Goal: Check status: Check status

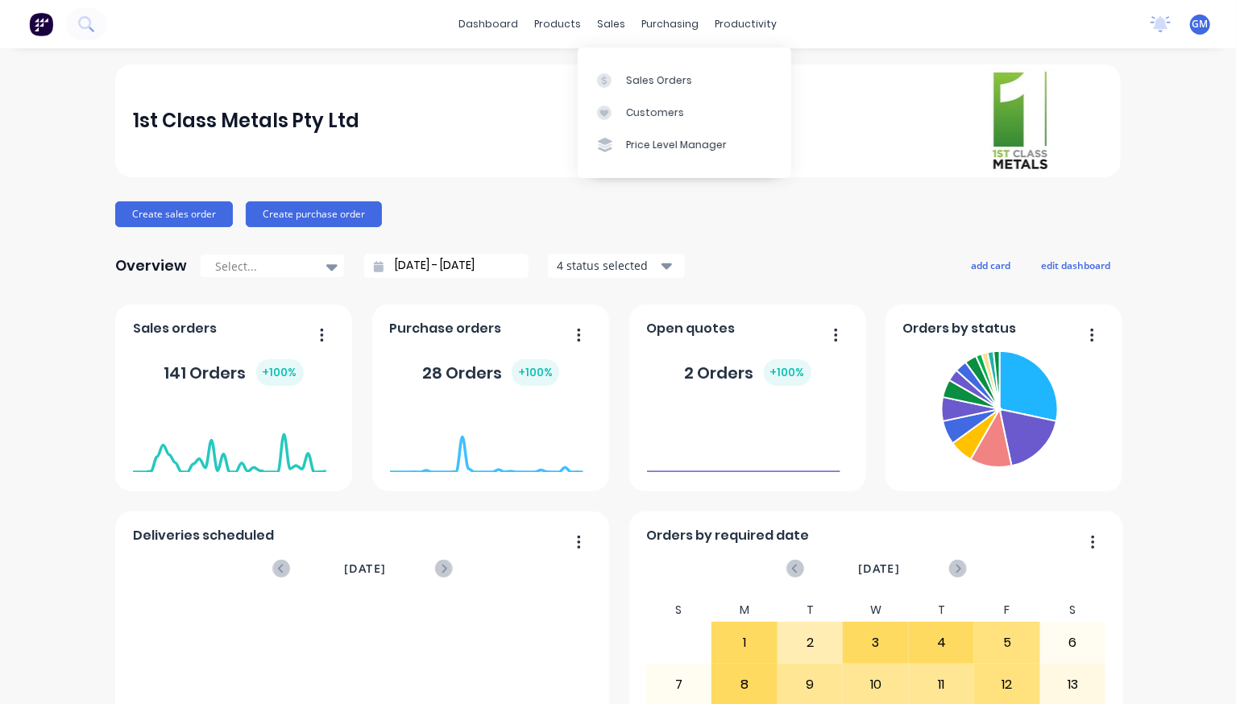
click at [643, 88] on div "Sales Orders" at bounding box center [659, 80] width 66 height 15
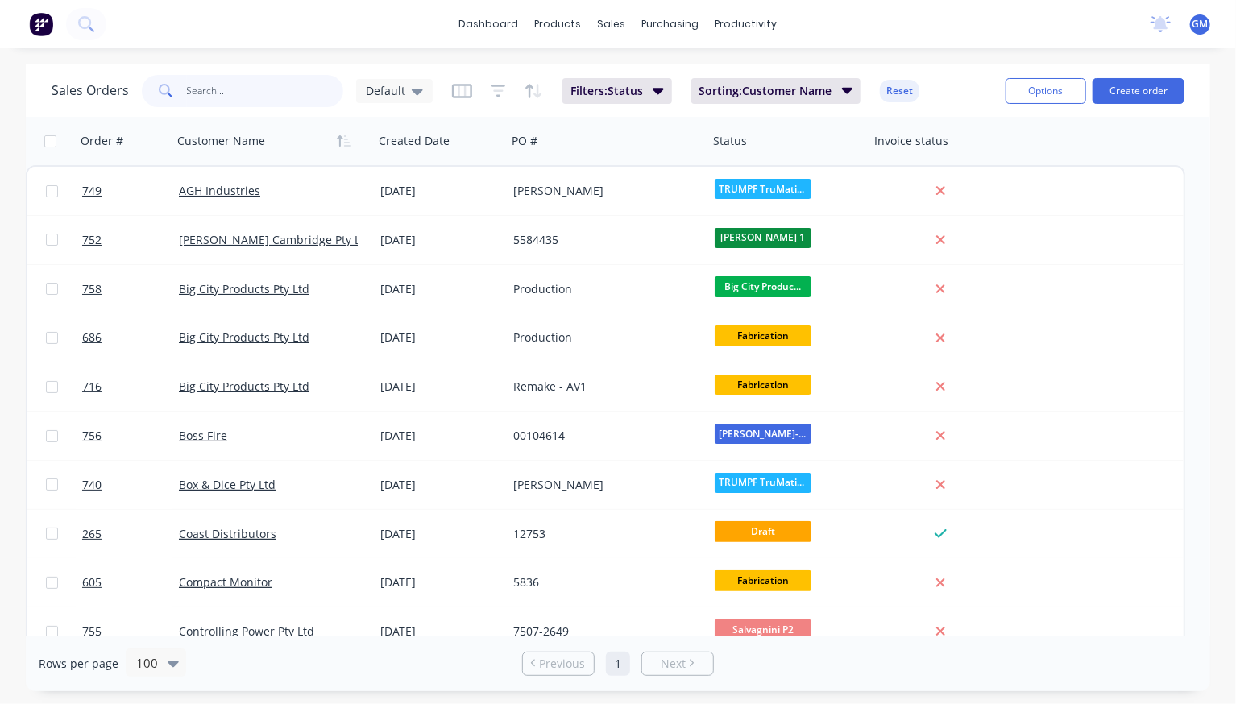
click at [230, 89] on input "text" at bounding box center [265, 91] width 157 height 32
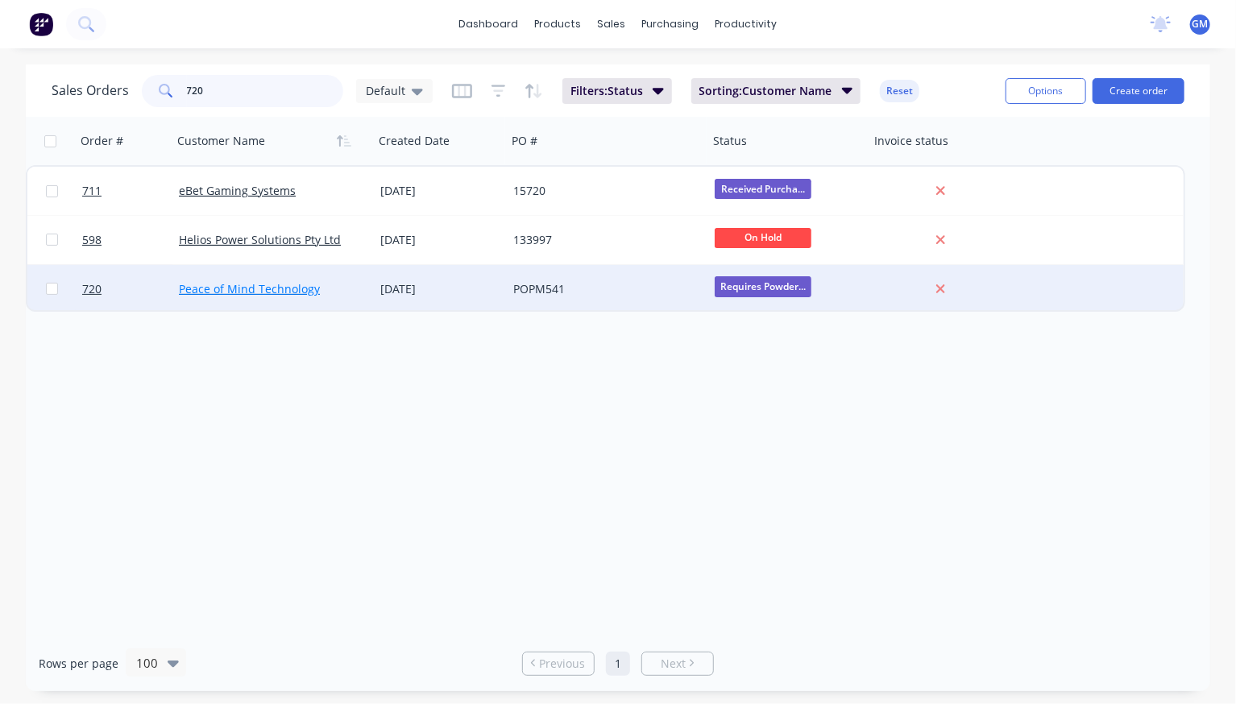
type input "720"
click at [233, 284] on link "Peace of Mind Technology" at bounding box center [249, 288] width 141 height 15
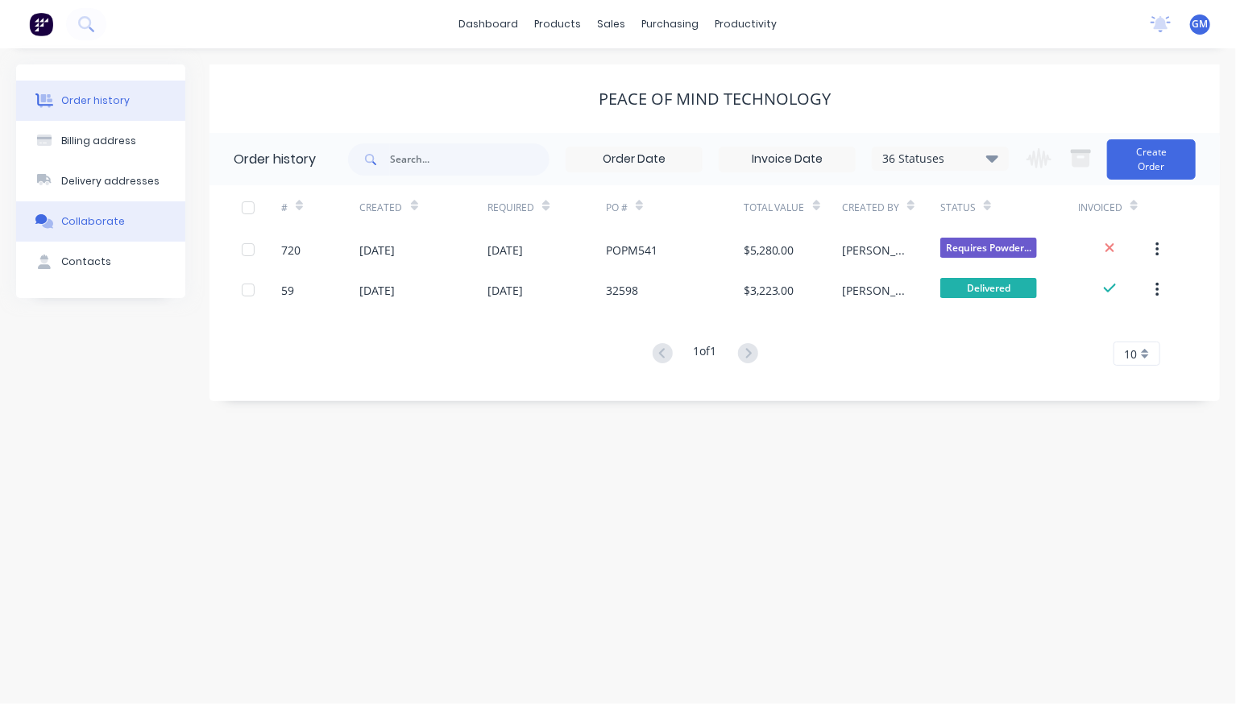
click at [110, 229] on div "Collaborate" at bounding box center [93, 221] width 64 height 15
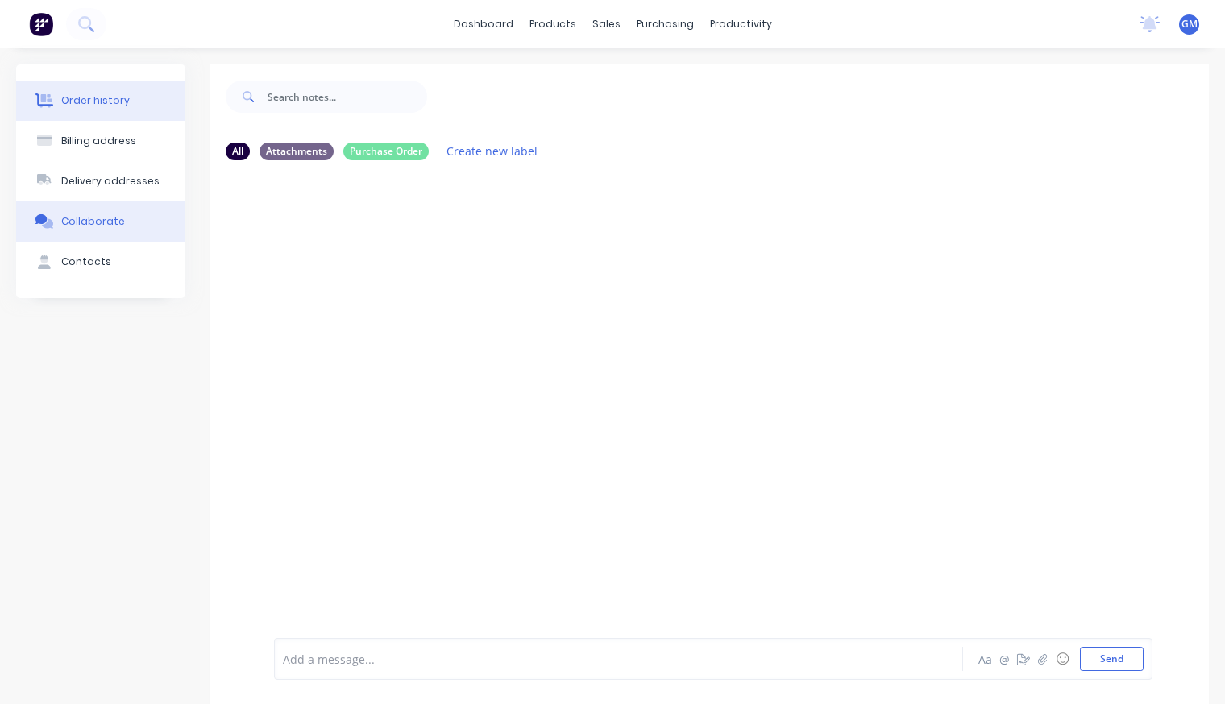
click at [109, 108] on div "Order history" at bounding box center [95, 100] width 68 height 15
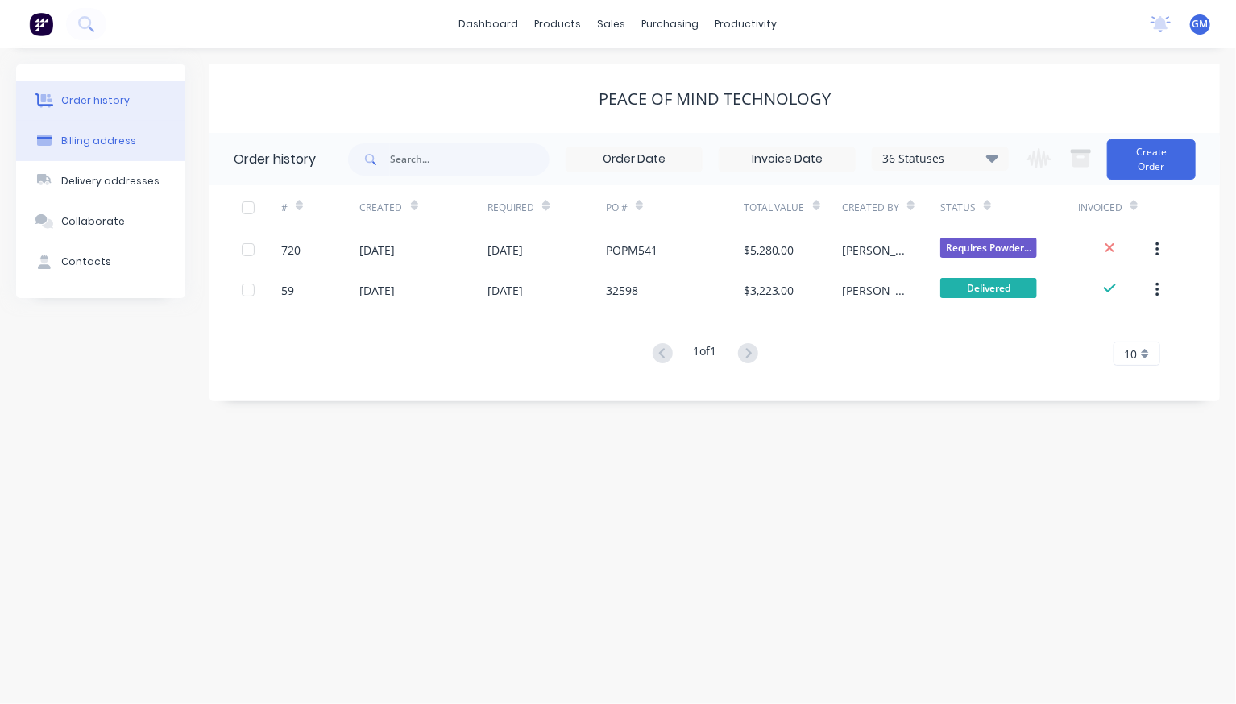
click at [106, 148] on div "Billing address" at bounding box center [98, 141] width 75 height 15
select select "AU"
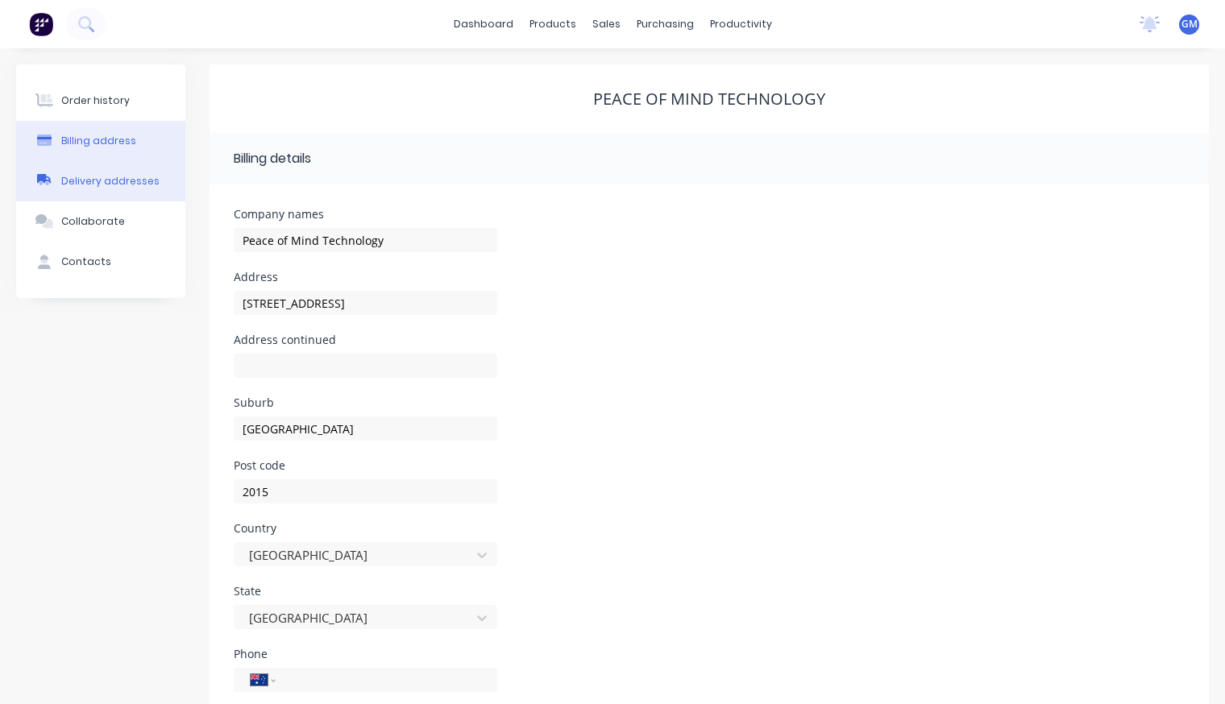
click at [110, 189] on div "Delivery addresses" at bounding box center [110, 181] width 98 height 15
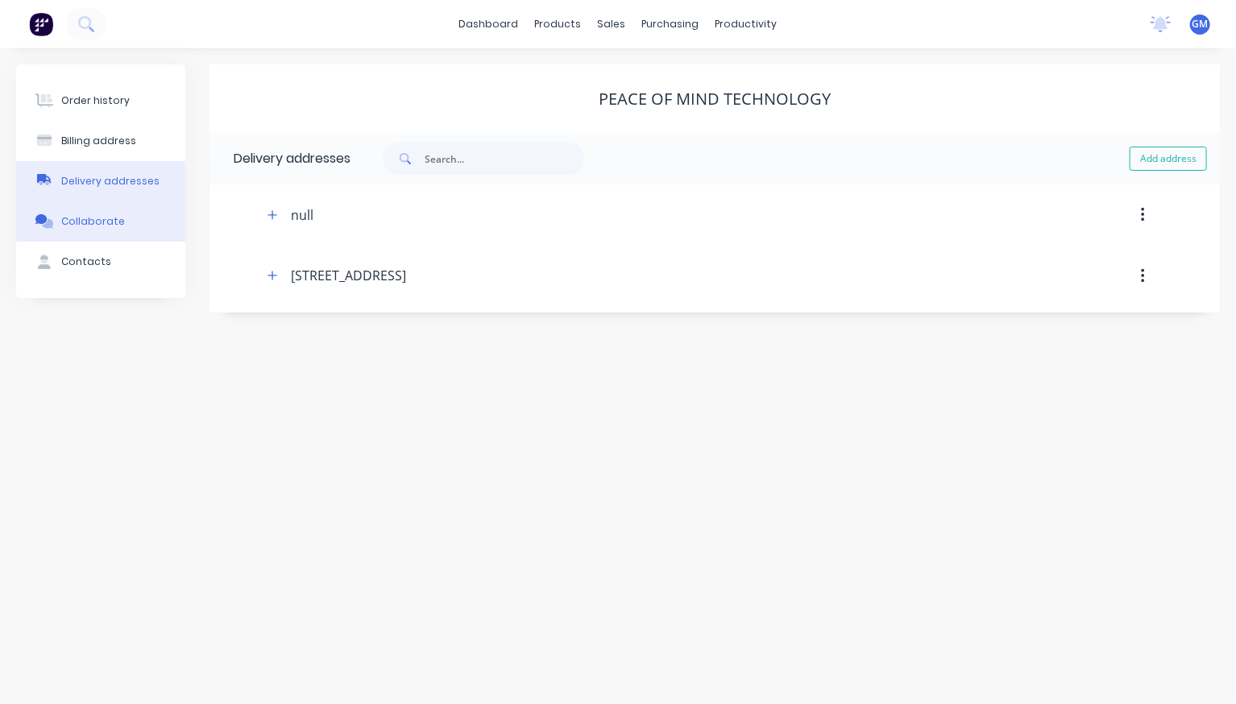
click at [109, 229] on div "Collaborate" at bounding box center [93, 221] width 64 height 15
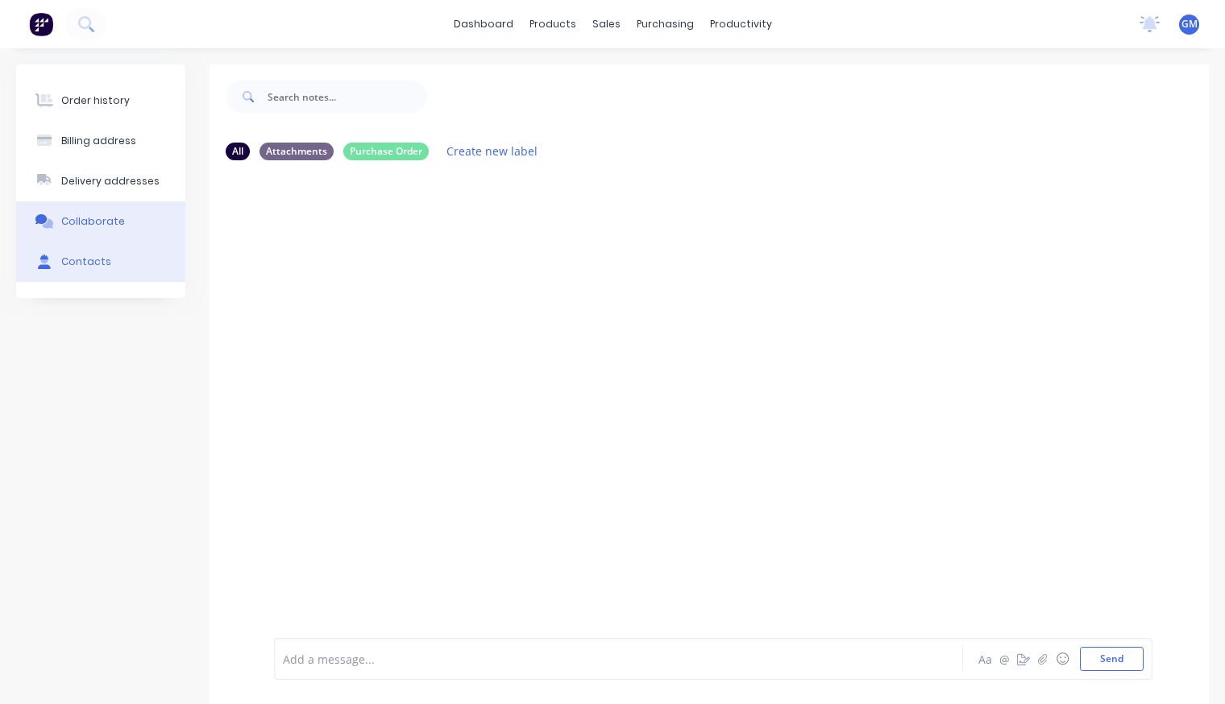
click at [98, 269] on div "Contacts" at bounding box center [86, 262] width 50 height 15
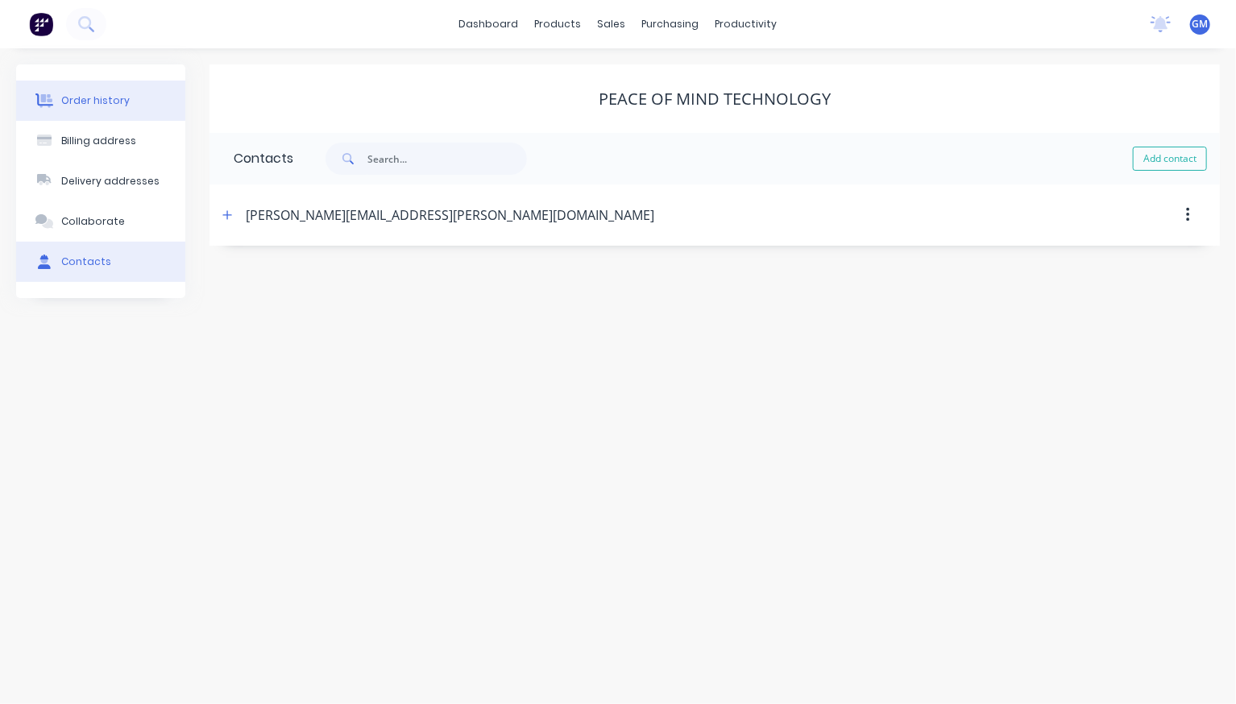
click at [107, 108] on div "Order history" at bounding box center [95, 100] width 68 height 15
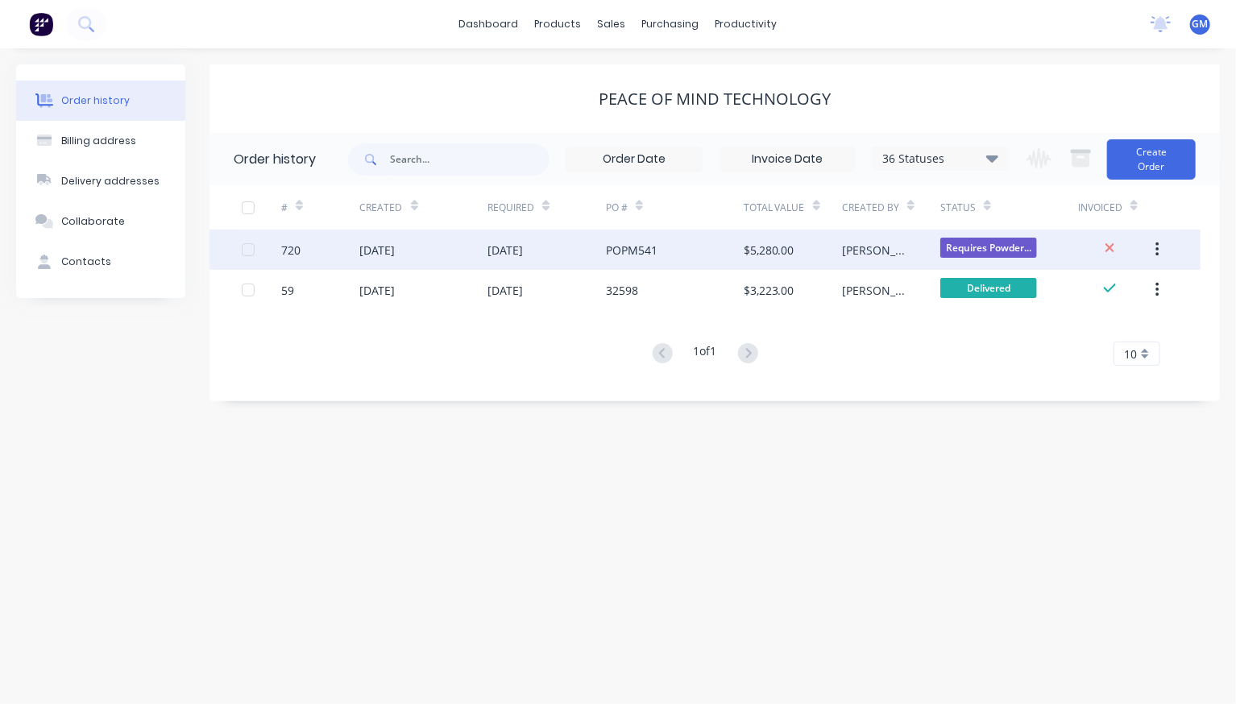
click at [396, 245] on div "[DATE]" at bounding box center [377, 250] width 35 height 17
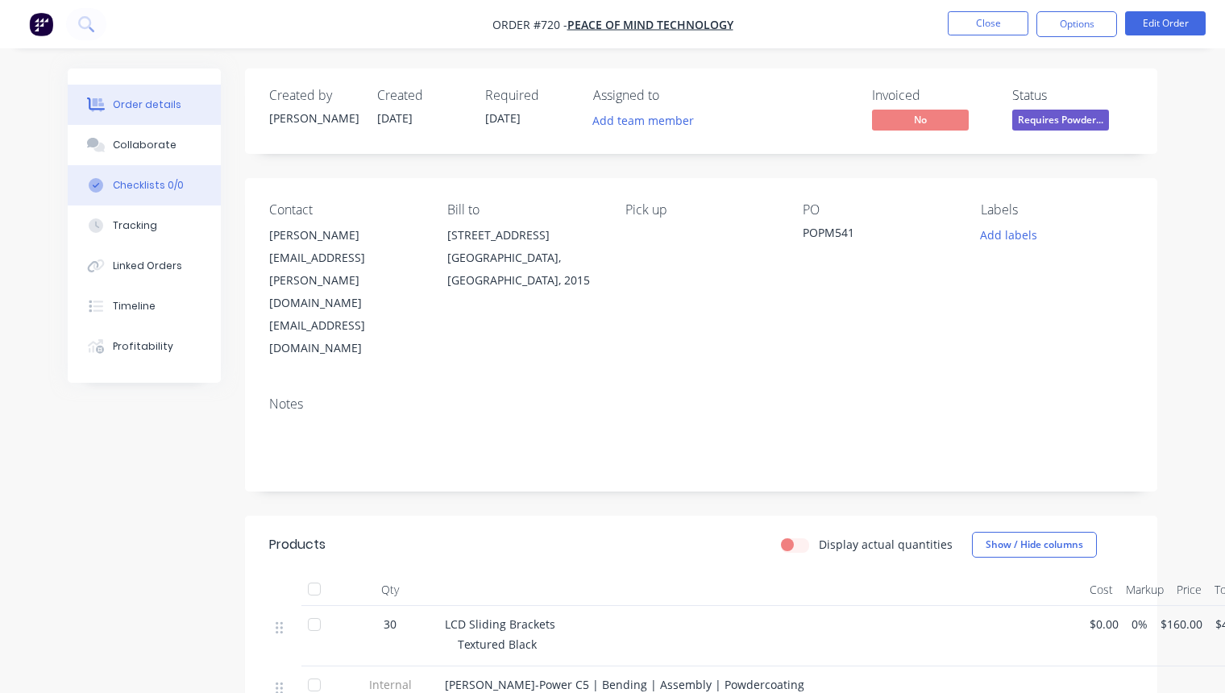
click at [134, 204] on button "Checklists 0/0" at bounding box center [144, 185] width 153 height 40
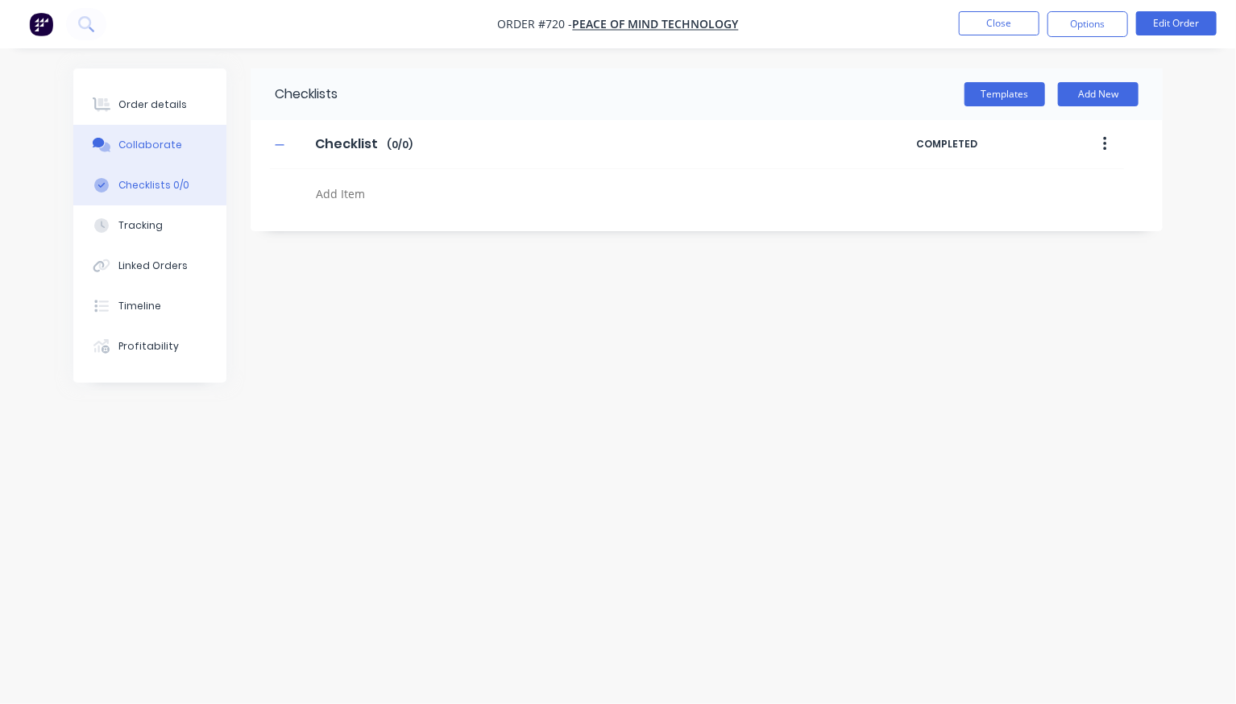
click at [146, 165] on button "Collaborate" at bounding box center [149, 145] width 153 height 40
